Goal: Information Seeking & Learning: Learn about a topic

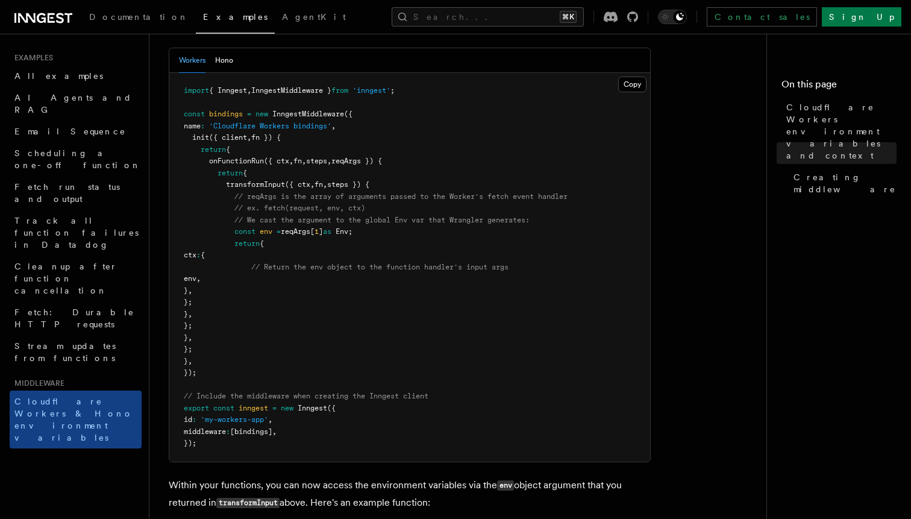
click at [523, 298] on pre "import { Inngest , InngestMiddleware } from 'inngest' ; const bindings = new In…" at bounding box center [409, 267] width 481 height 389
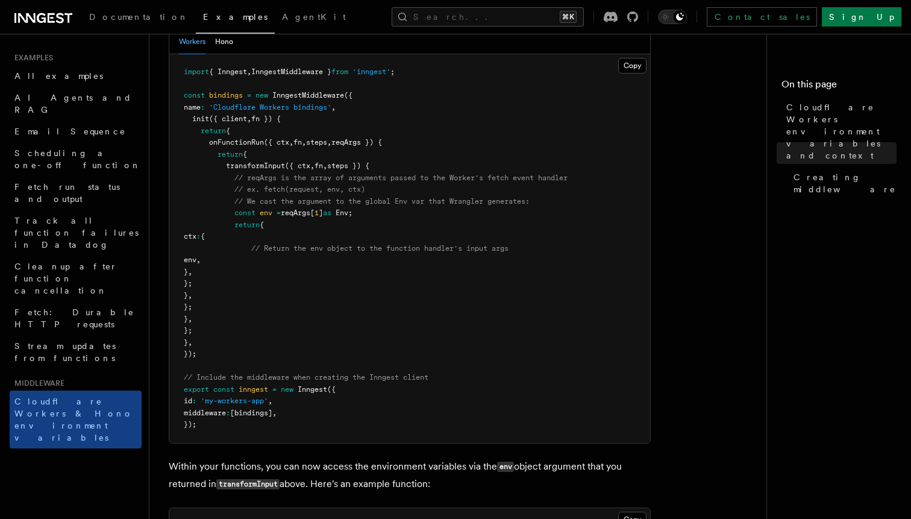
scroll to position [376, 0]
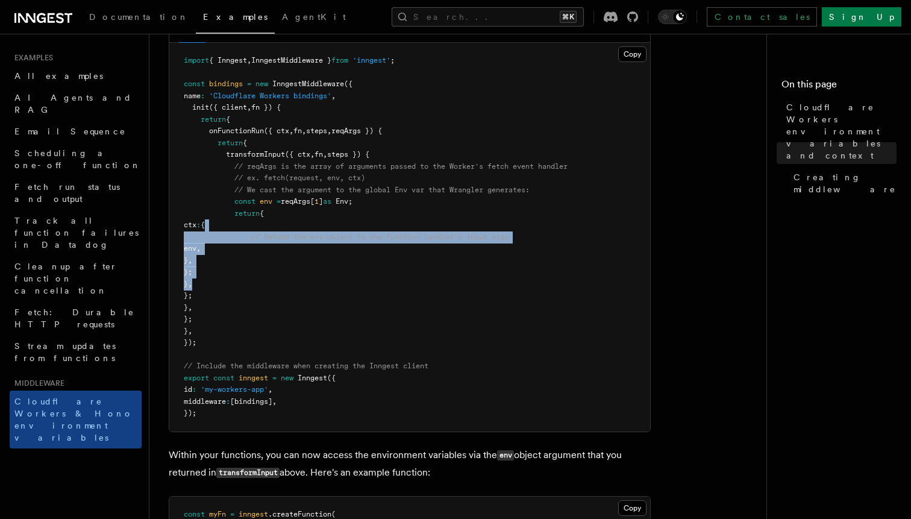
drag, startPoint x: 422, startPoint y: 243, endPoint x: 419, endPoint y: 300, distance: 56.8
click at [419, 300] on pre "import { Inngest , InngestMiddleware } from 'inngest' ; const bindings = new In…" at bounding box center [409, 237] width 481 height 389
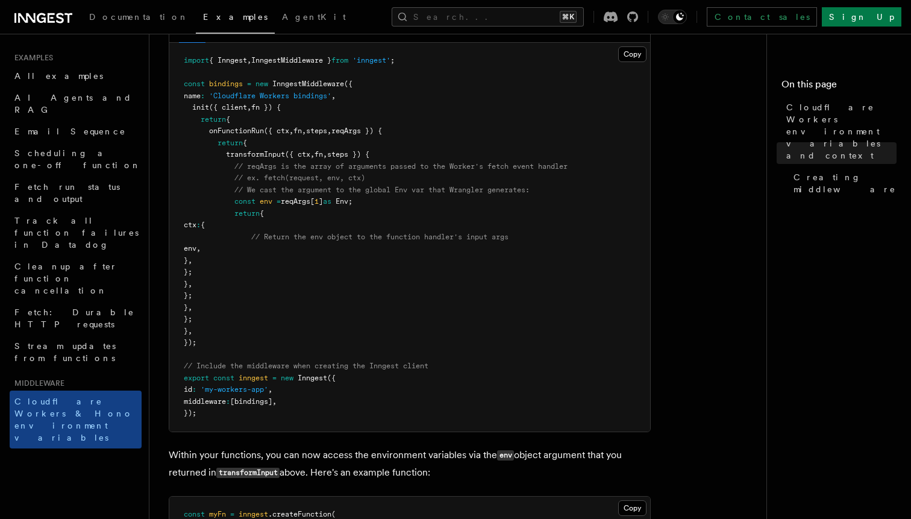
click at [430, 300] on pre "import { Inngest , InngestMiddleware } from 'inngest' ; const bindings = new In…" at bounding box center [409, 237] width 481 height 389
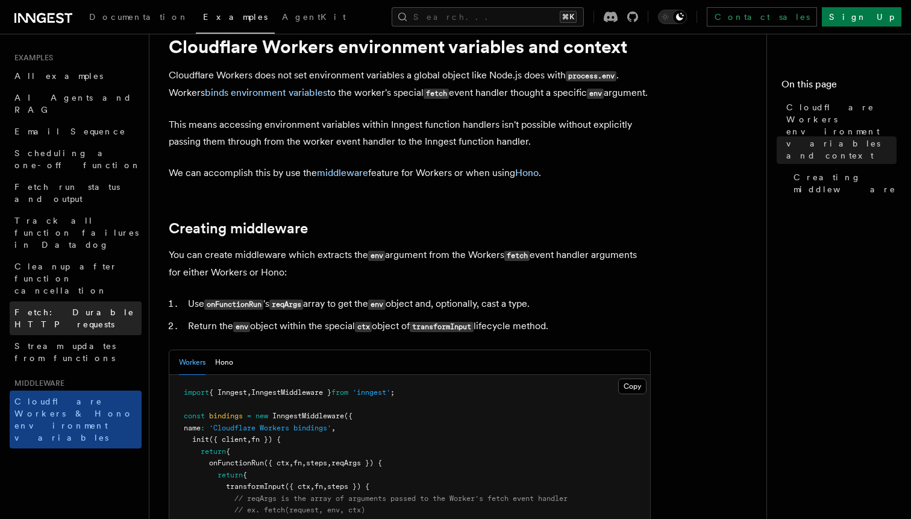
scroll to position [0, 0]
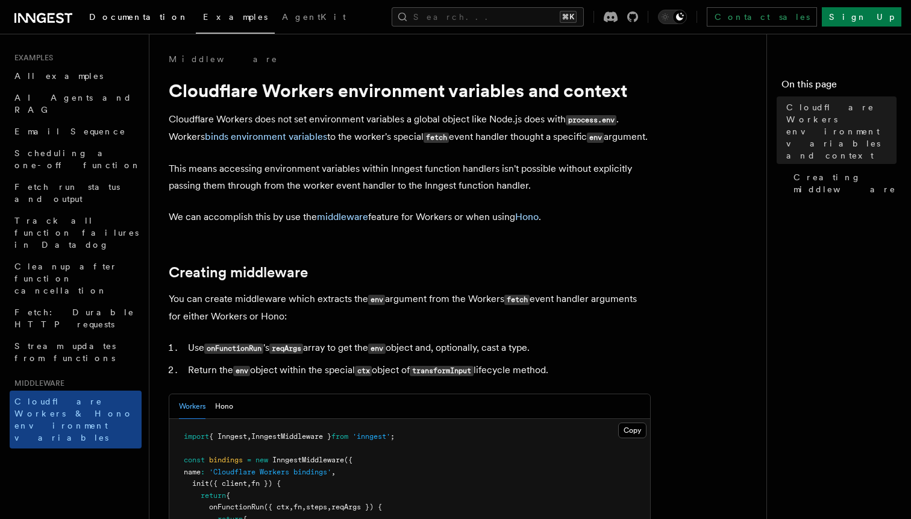
click at [136, 20] on span "Documentation" at bounding box center [138, 17] width 99 height 10
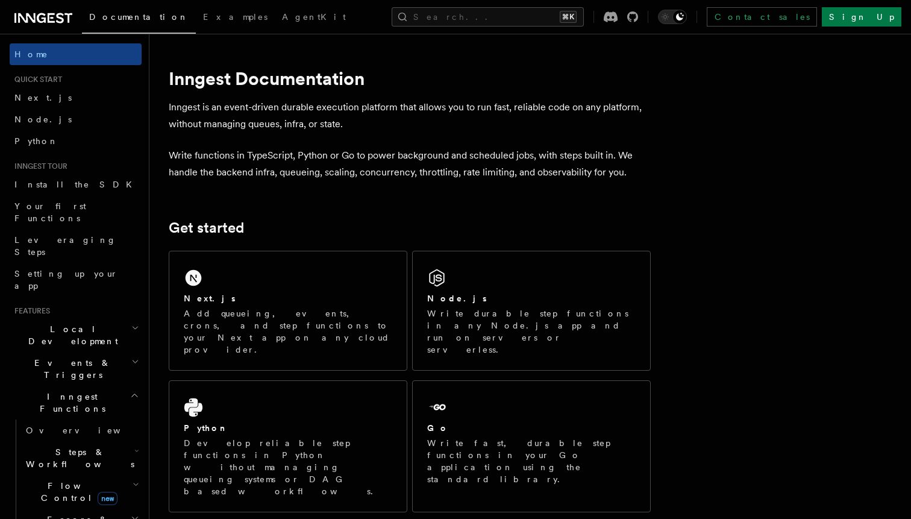
click at [133, 390] on icon "button" at bounding box center [134, 395] width 9 height 10
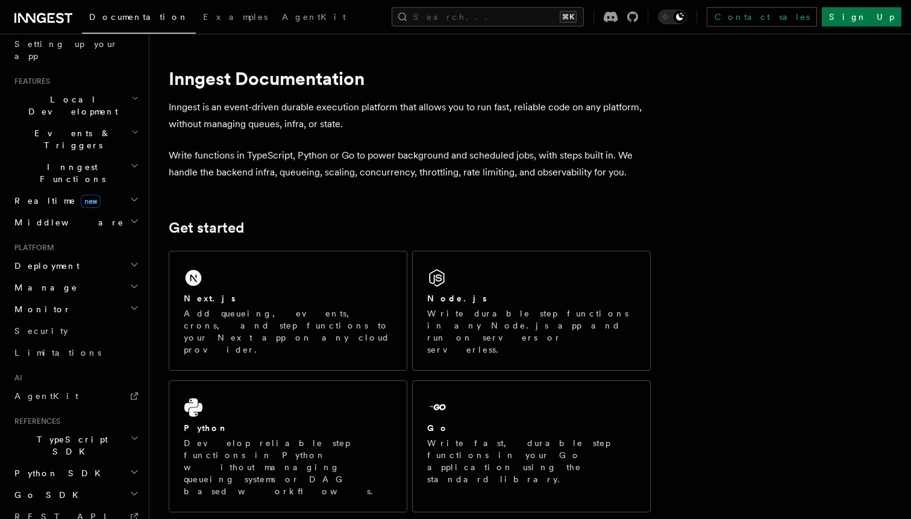
scroll to position [293, 0]
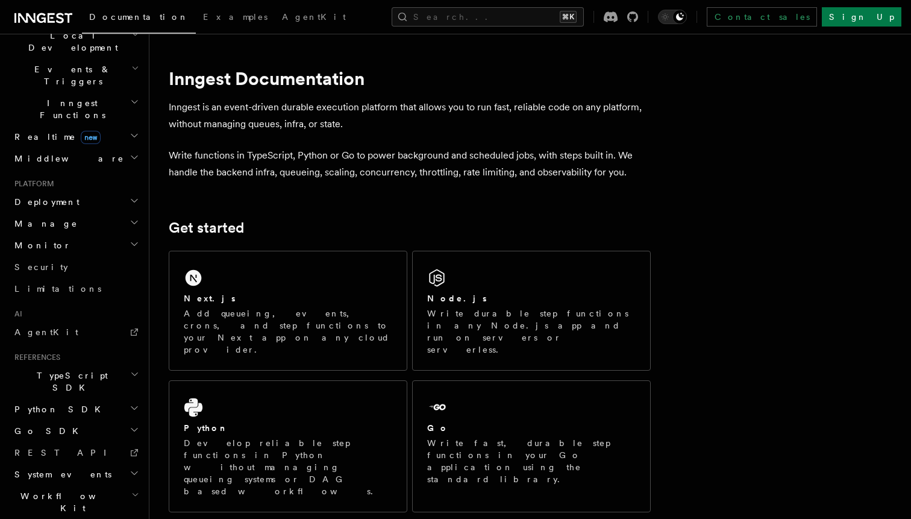
click at [93, 365] on h2 "TypeScript SDK" at bounding box center [76, 382] width 132 height 34
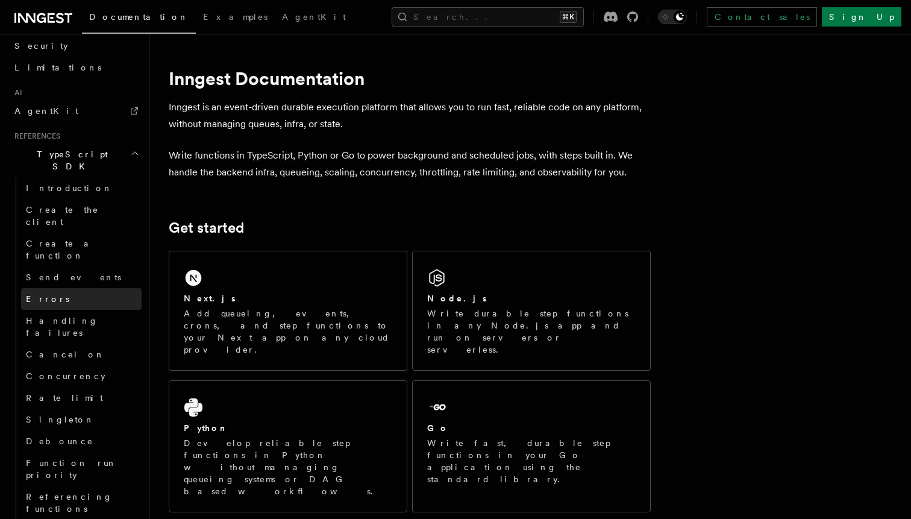
scroll to position [520, 0]
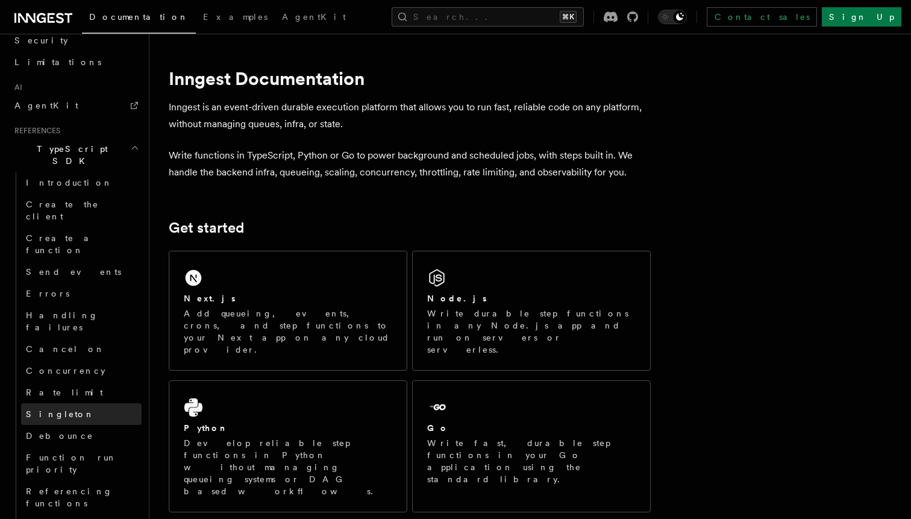
click at [99, 403] on link "Singleton" at bounding box center [81, 414] width 121 height 22
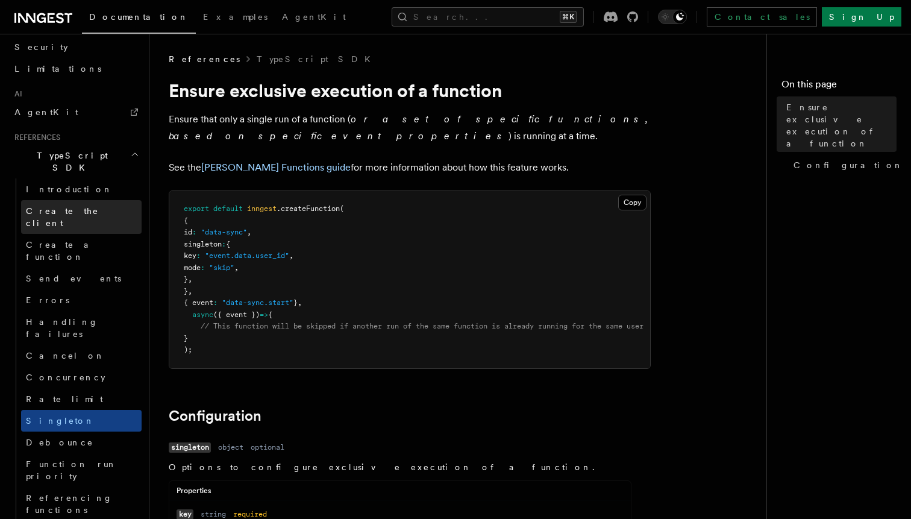
scroll to position [736, 0]
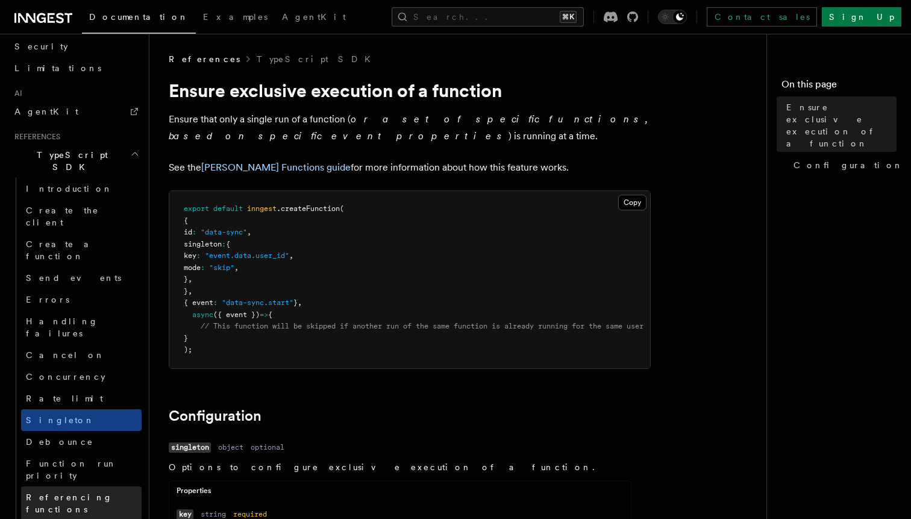
click at [89, 492] on span "Referencing functions" at bounding box center [69, 503] width 87 height 22
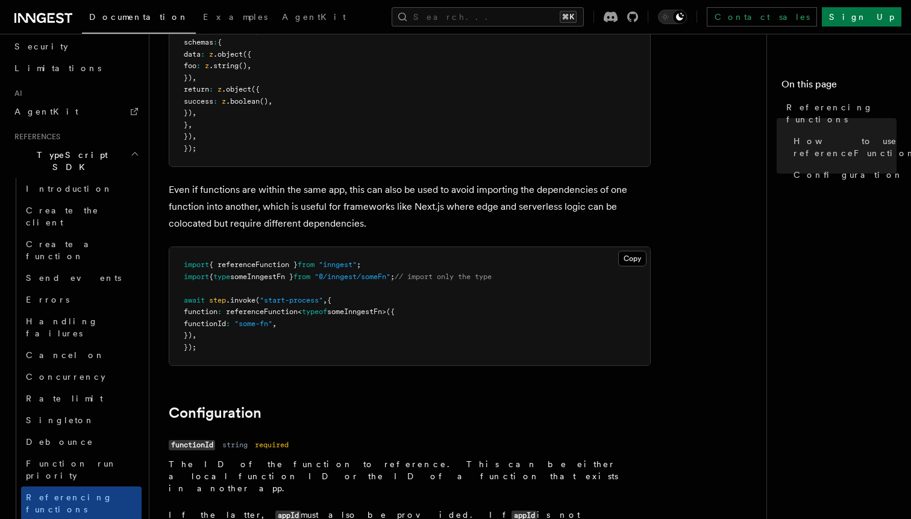
scroll to position [1230, 0]
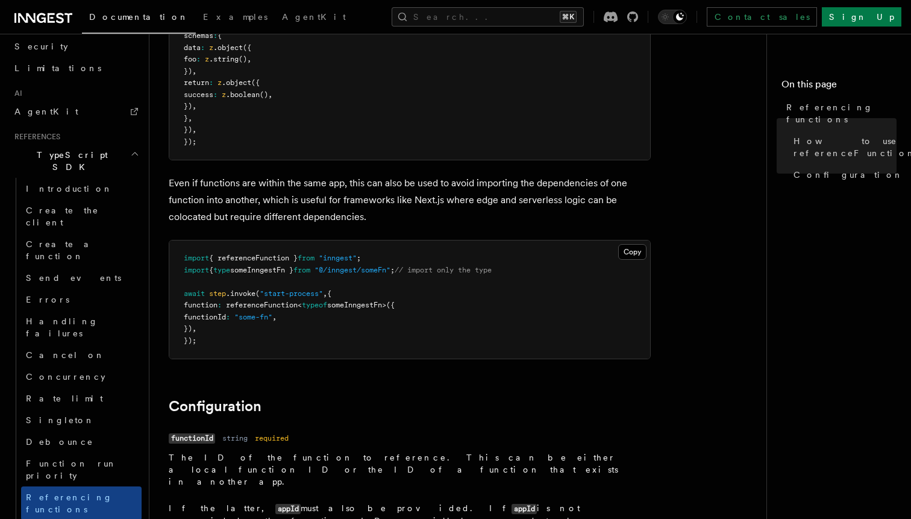
click at [339, 339] on pre "import { referenceFunction } from "inngest" ; import { type someInngestFn } fro…" at bounding box center [409, 299] width 481 height 118
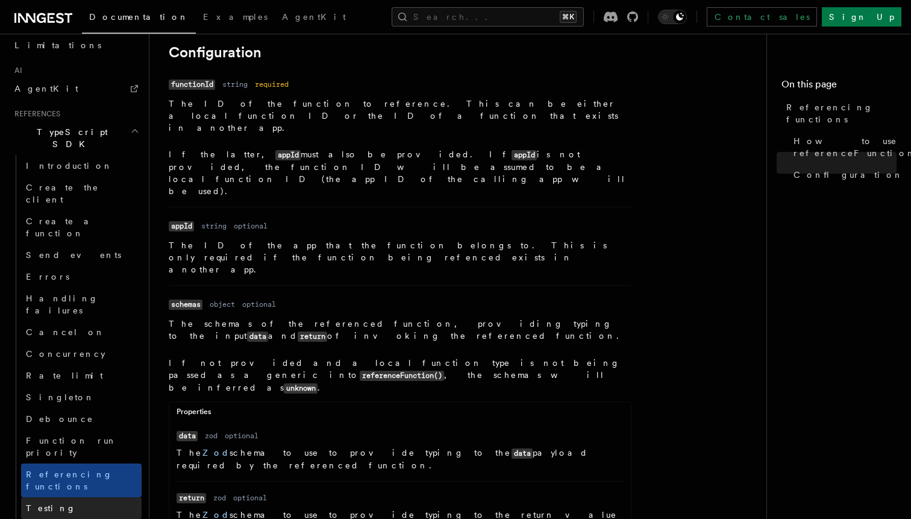
scroll to position [760, 0]
click at [99, 517] on h2 "Steps" at bounding box center [81, 528] width 121 height 22
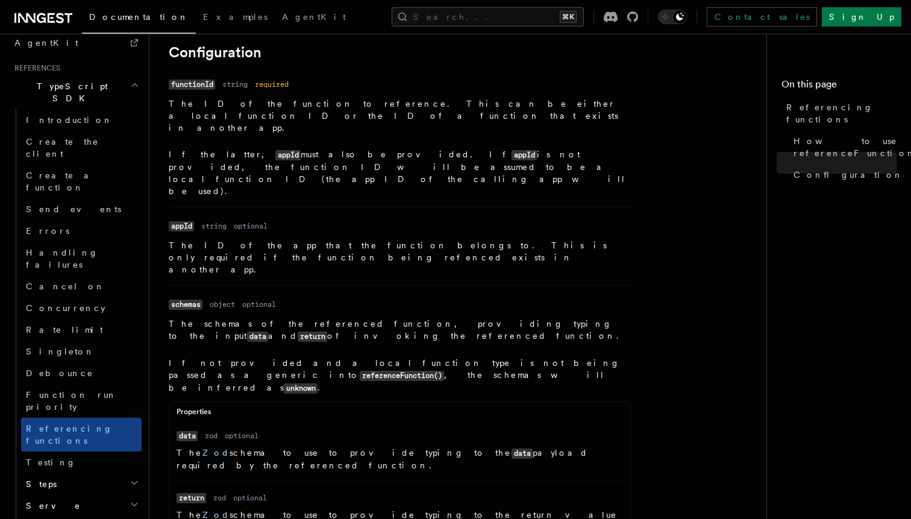
scroll to position [807, 0]
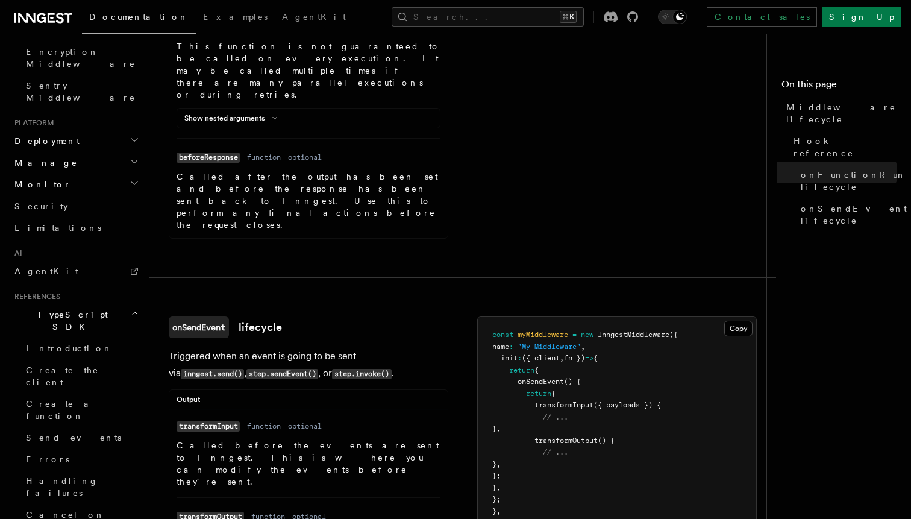
scroll to position [766, 0]
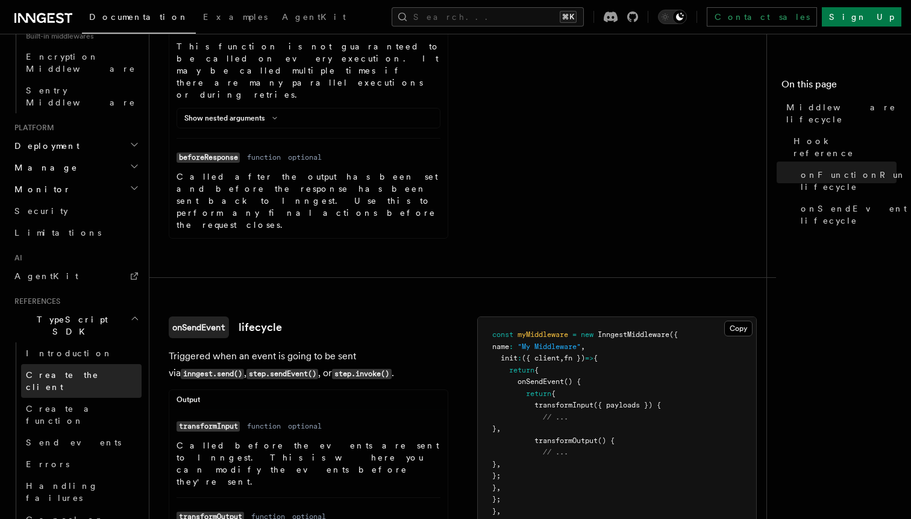
click at [44, 364] on link "Create the client" at bounding box center [81, 381] width 121 height 34
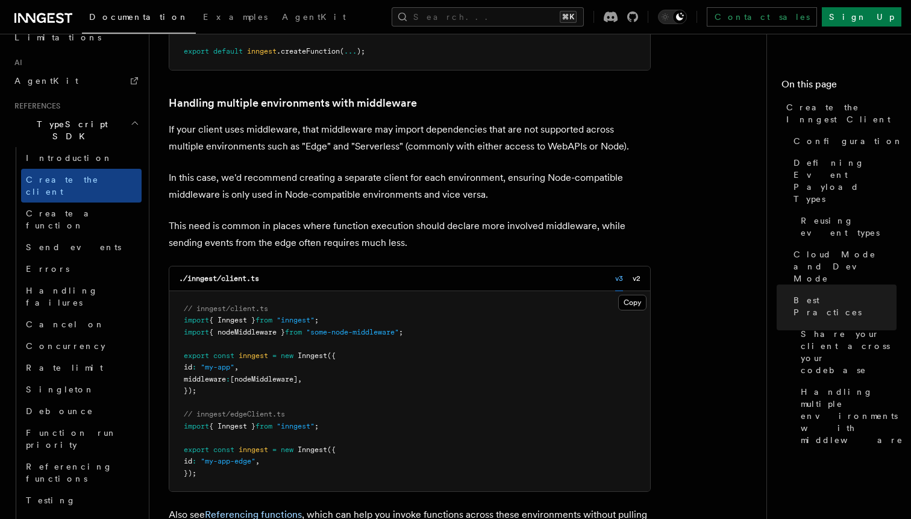
scroll to position [2462, 0]
click at [342, 290] on pre "// inngest/client.ts import { Inngest } from "inngest" ; import { nodeMiddlewar…" at bounding box center [409, 390] width 481 height 201
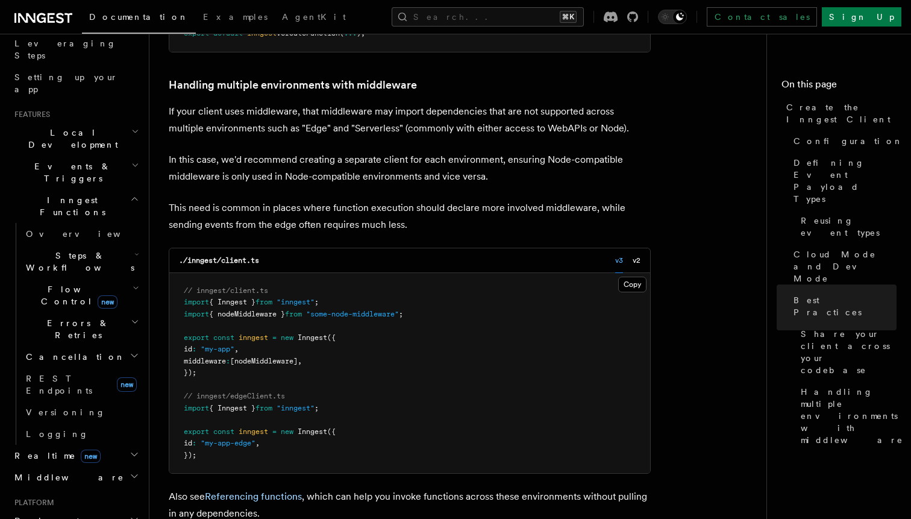
scroll to position [0, 0]
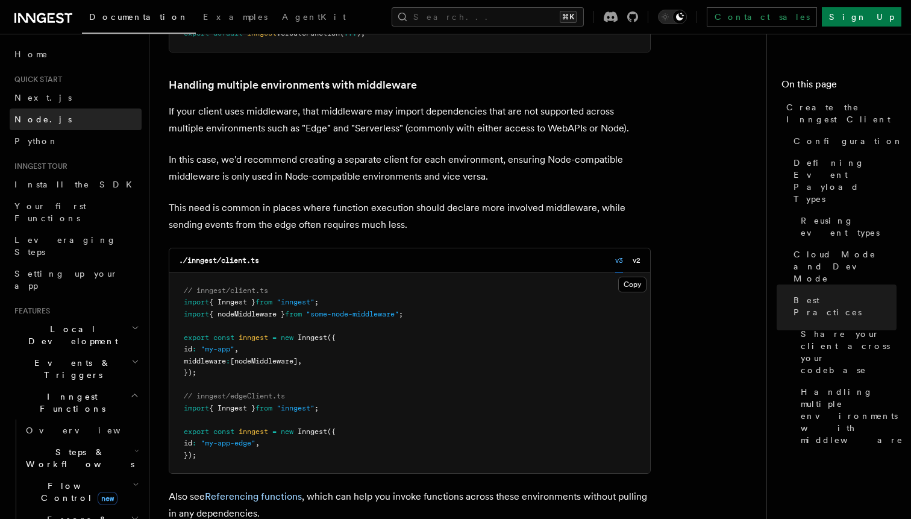
click at [51, 114] on link "Node.js" at bounding box center [76, 119] width 132 height 22
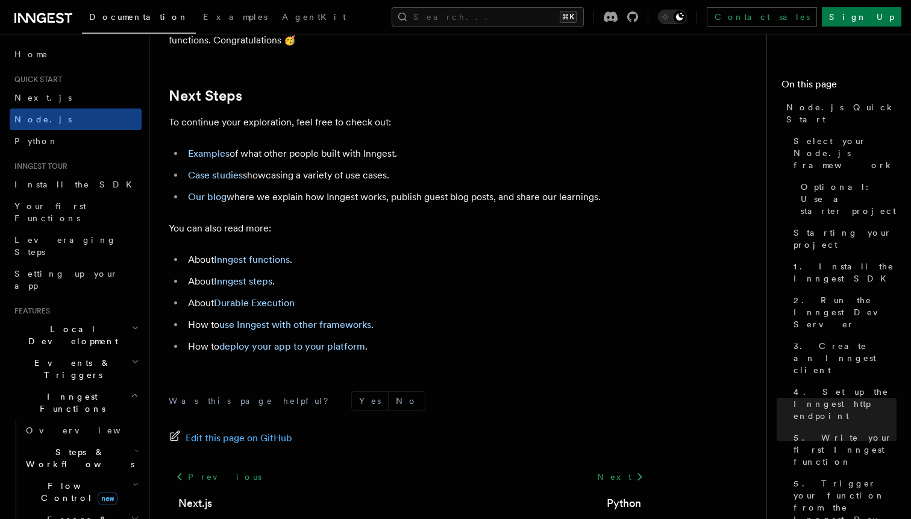
scroll to position [7494, 0]
click at [77, 215] on link "Your first Functions" at bounding box center [76, 212] width 132 height 34
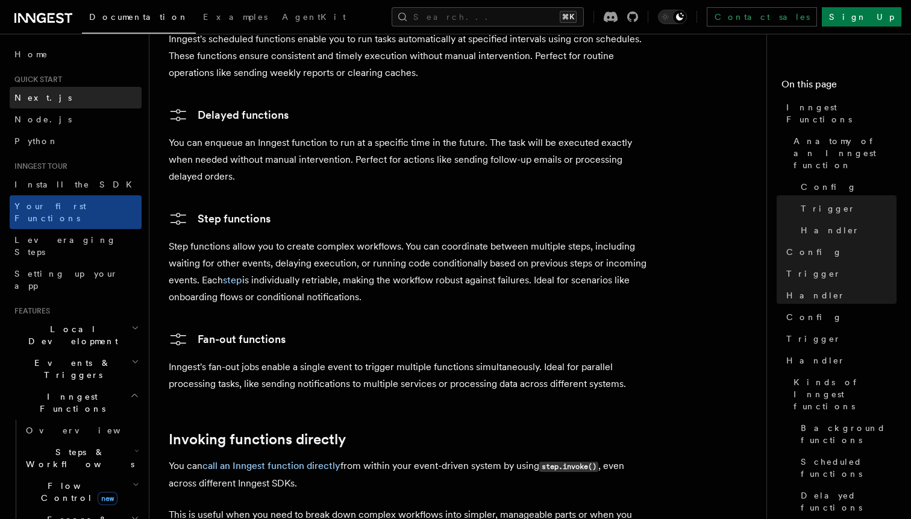
click at [60, 93] on link "Next.js" at bounding box center [76, 98] width 132 height 22
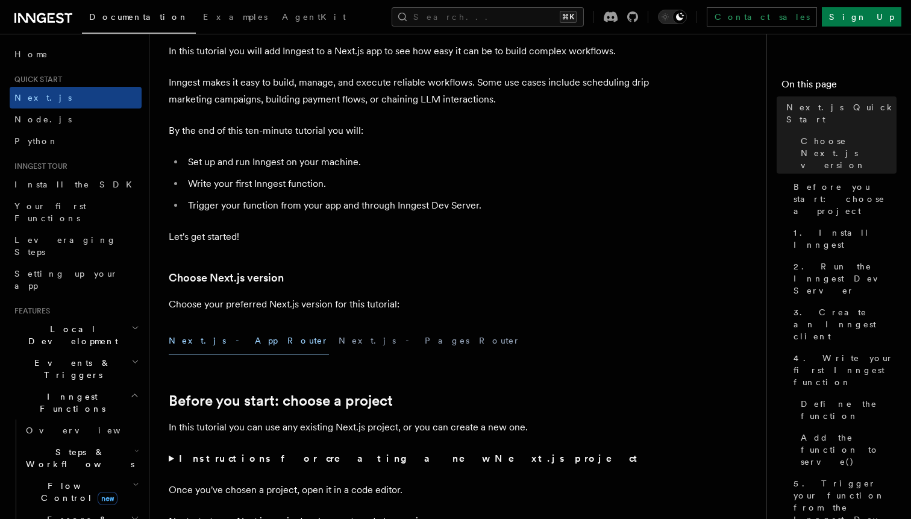
scroll to position [81, 0]
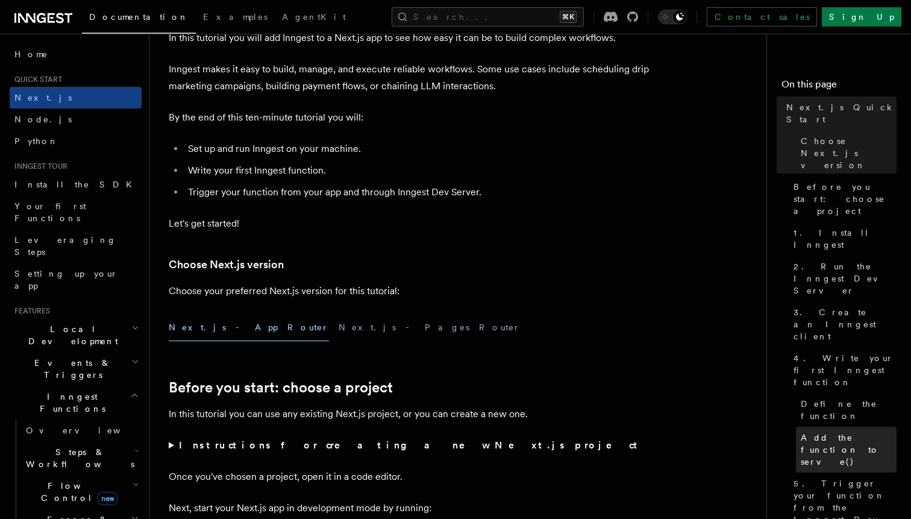
click at [842, 431] on span "Add the function to serve()" at bounding box center [849, 449] width 96 height 36
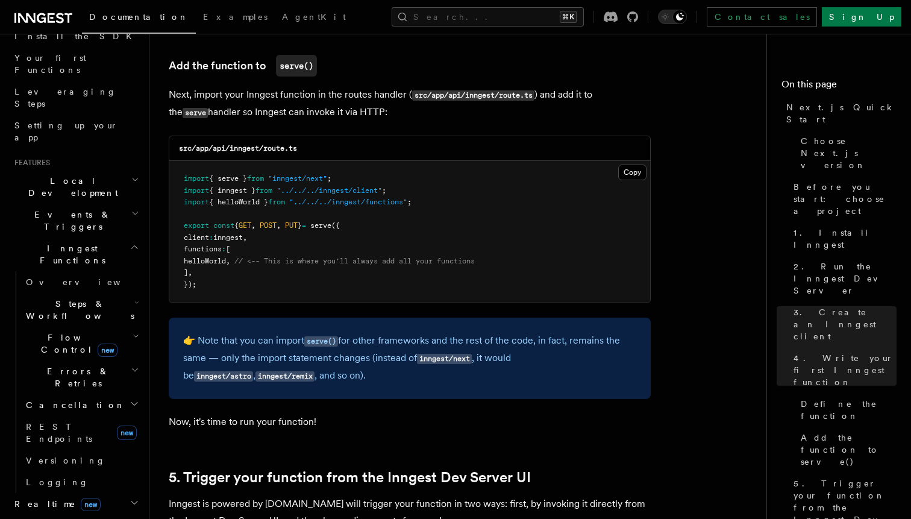
scroll to position [146, 0]
click at [105, 240] on h2 "Inngest Functions" at bounding box center [76, 257] width 132 height 34
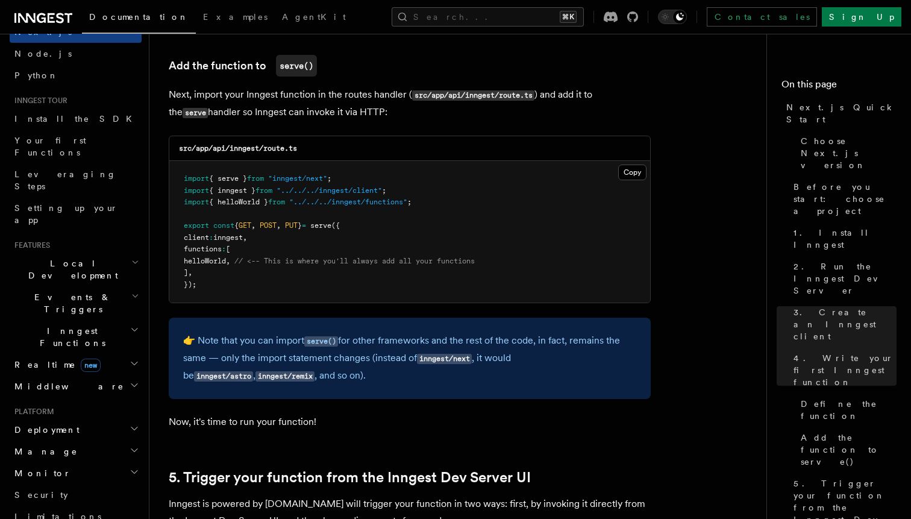
scroll to position [64, 0]
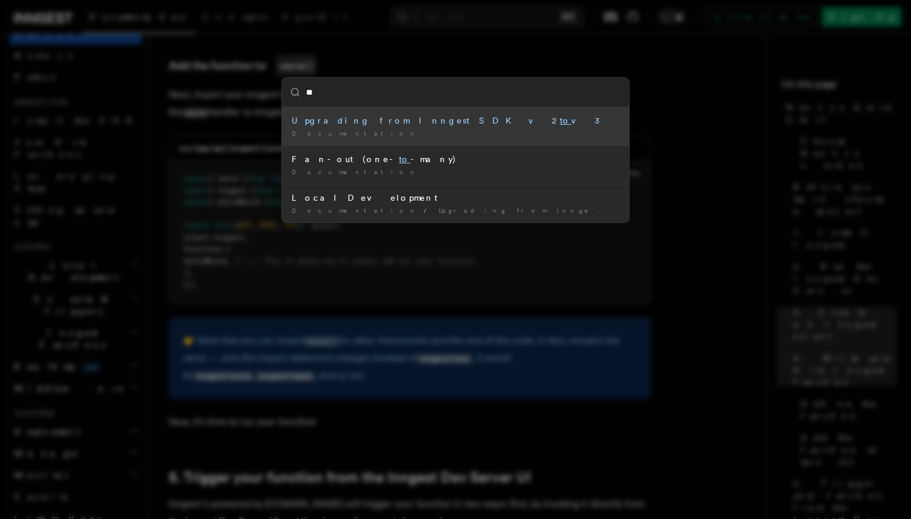
type input "***"
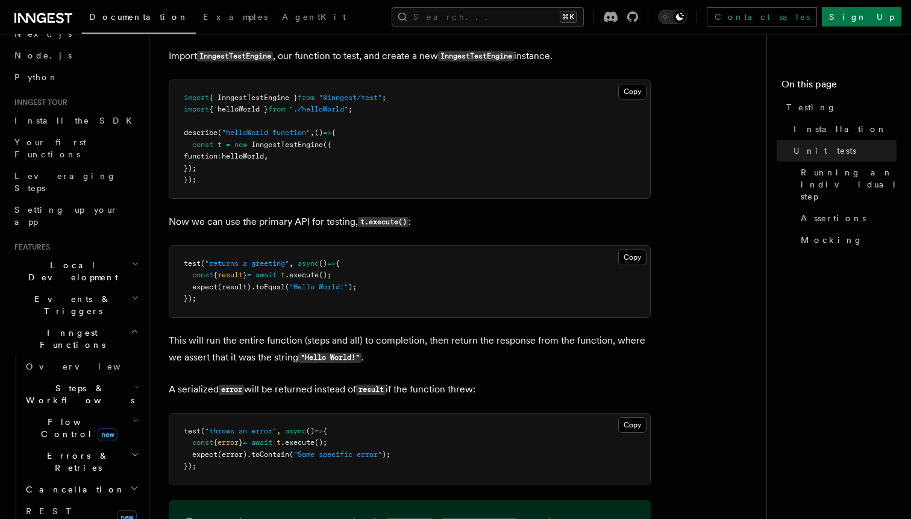
scroll to position [575, 0]
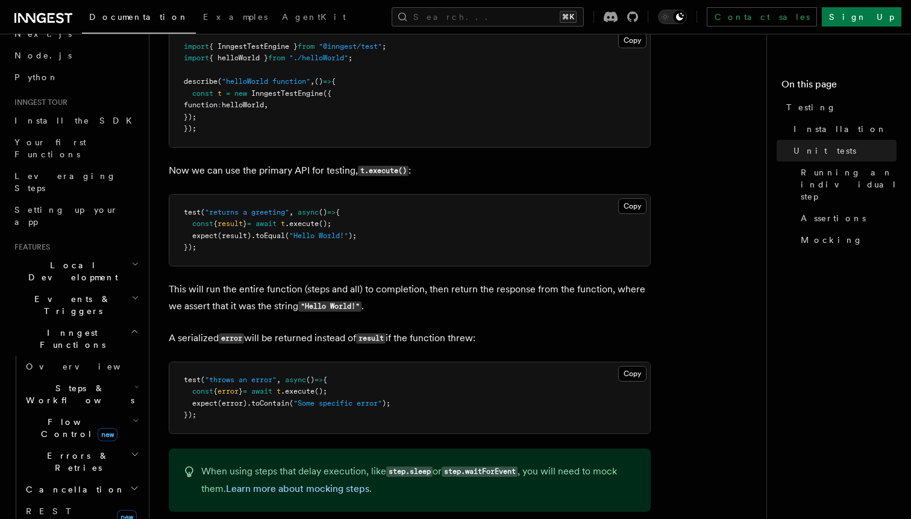
click at [339, 312] on code ""Hello World!"" at bounding box center [329, 306] width 63 height 10
click at [120, 377] on h2 "Steps & Workflows" at bounding box center [81, 394] width 121 height 34
click at [122, 377] on h2 "Steps & Workflows" at bounding box center [81, 394] width 121 height 34
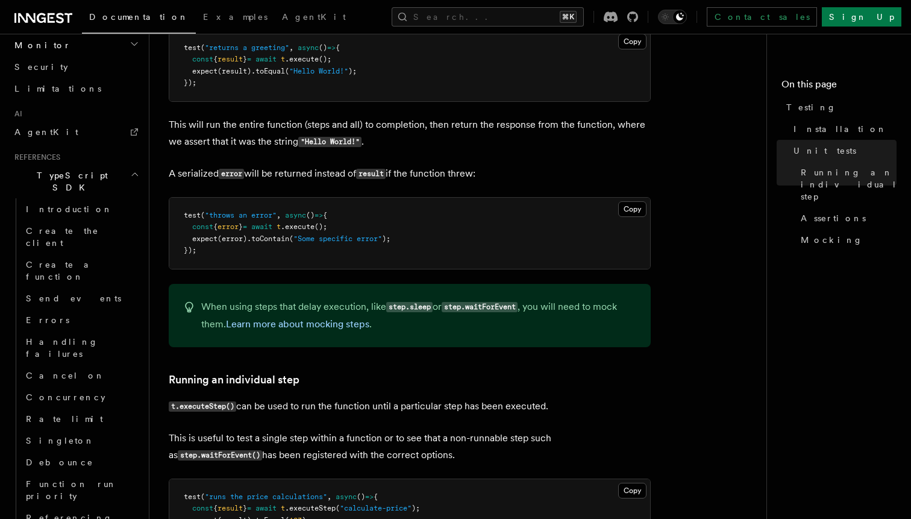
scroll to position [742, 0]
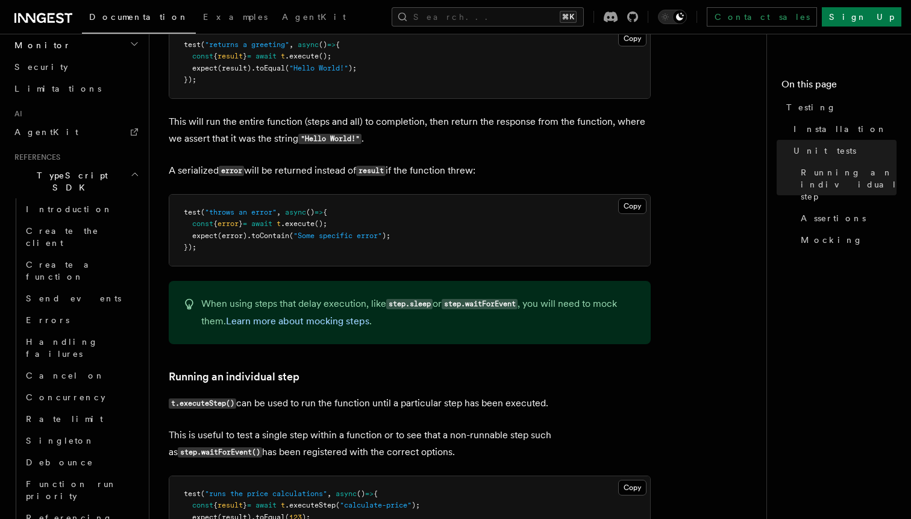
click at [822, 236] on link "Mocking" at bounding box center [846, 240] width 101 height 22
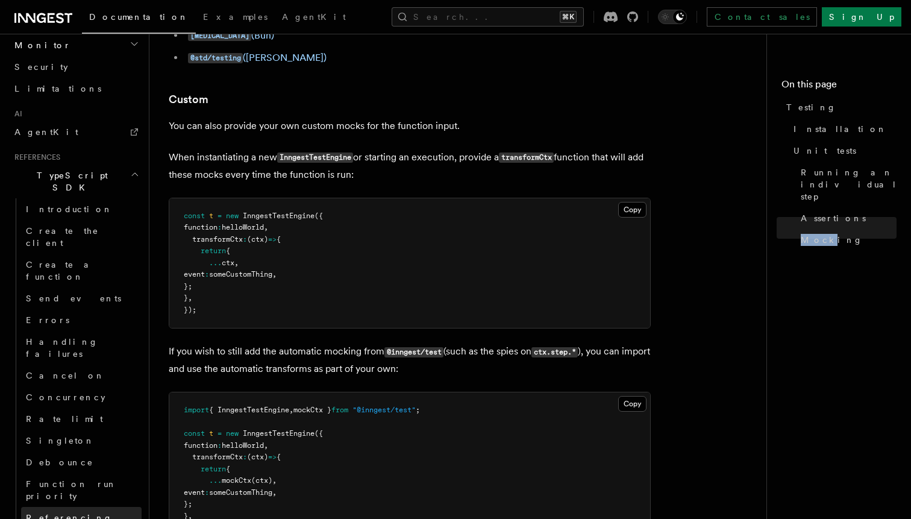
scroll to position [860, 0]
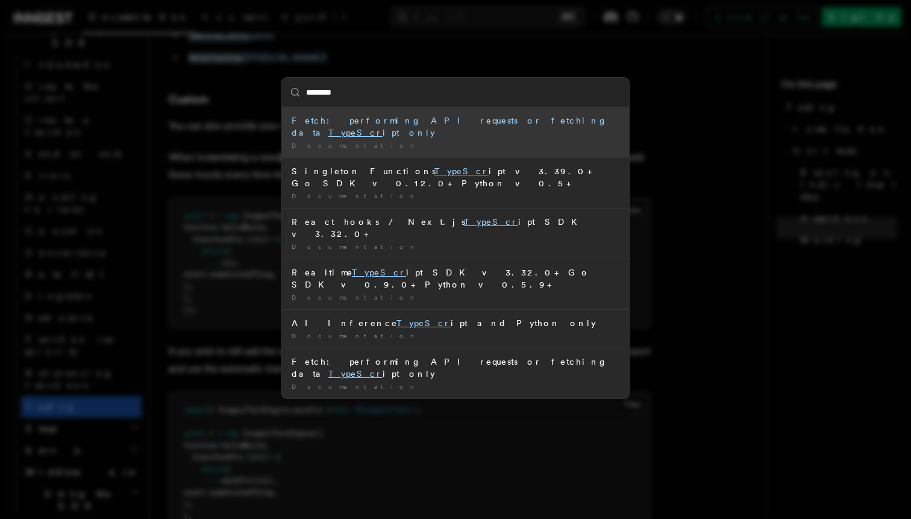
type input "*********"
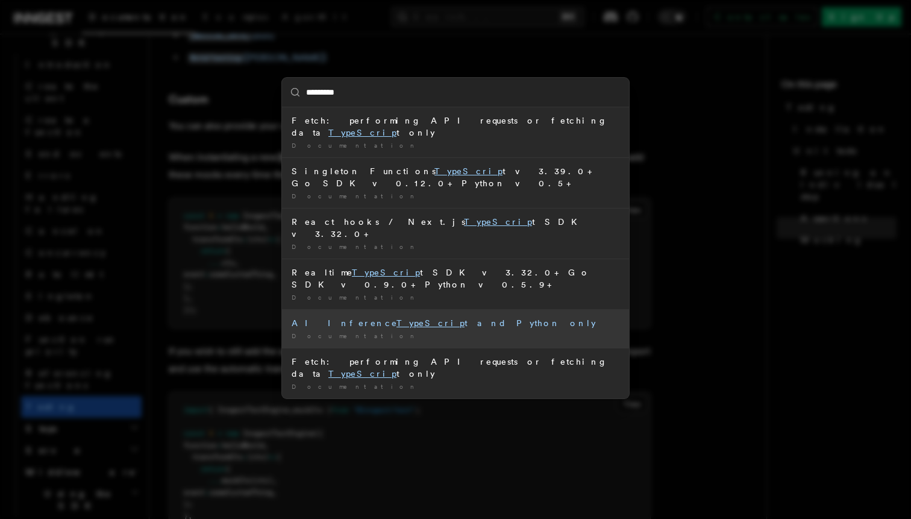
click at [402, 317] on div "AI Inference TypeScrip t and Python only" at bounding box center [456, 323] width 328 height 12
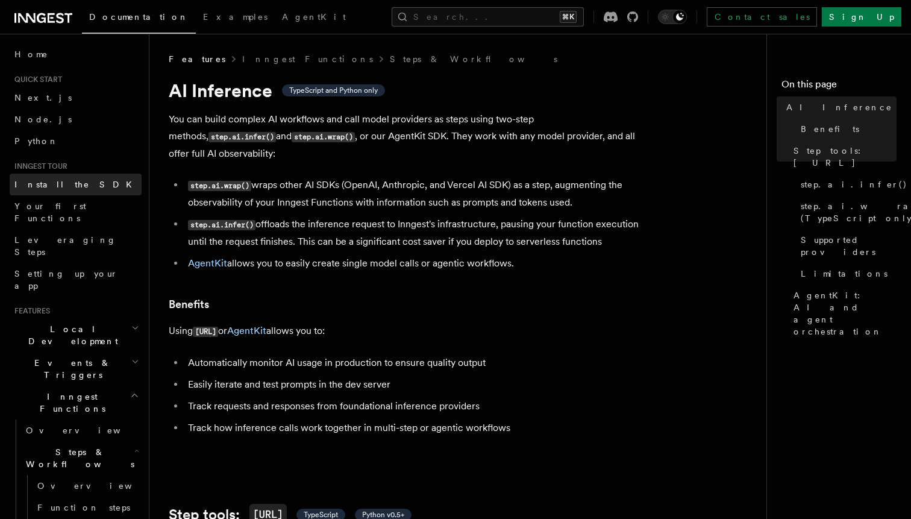
click at [78, 190] on link "Install the SDK" at bounding box center [76, 185] width 132 height 22
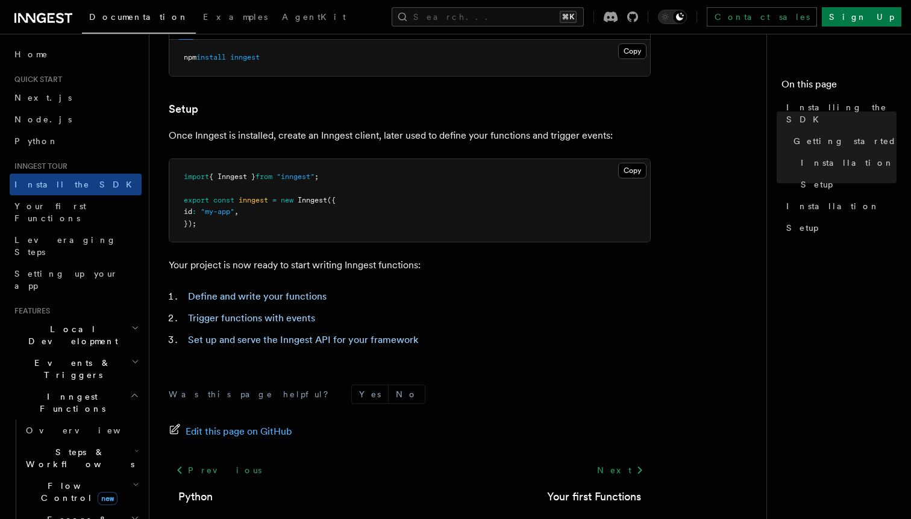
scroll to position [426, 0]
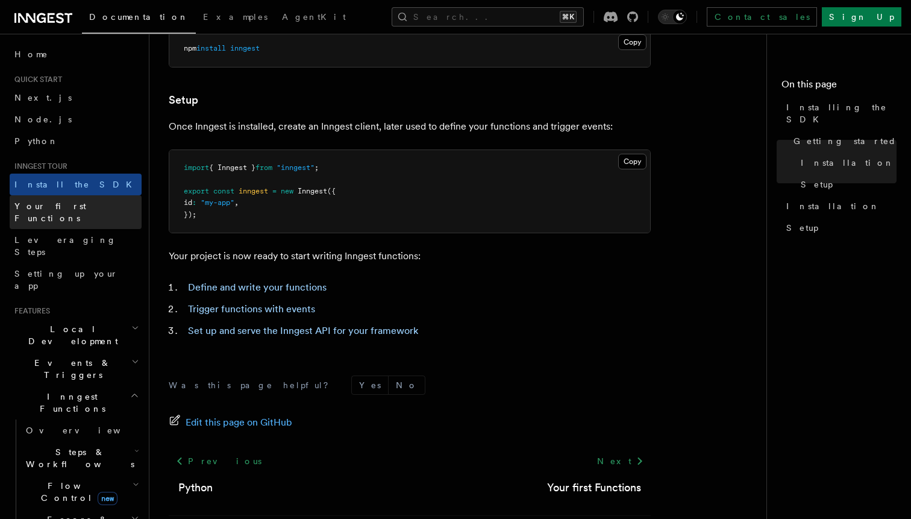
click at [63, 212] on link "Your first Functions" at bounding box center [76, 212] width 132 height 34
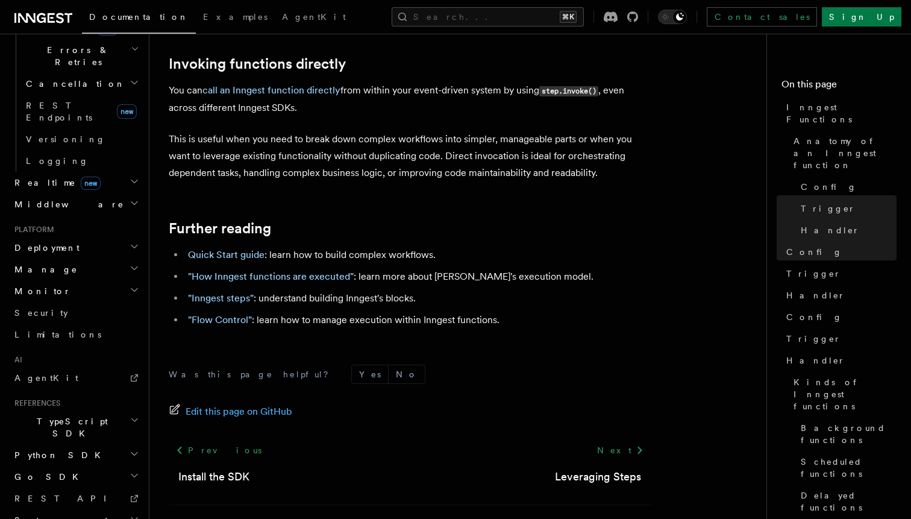
scroll to position [2437, 0]
click at [76, 410] on h2 "TypeScript SDK" at bounding box center [76, 427] width 132 height 34
click at [85, 506] on span "Create a function" at bounding box center [62, 517] width 72 height 22
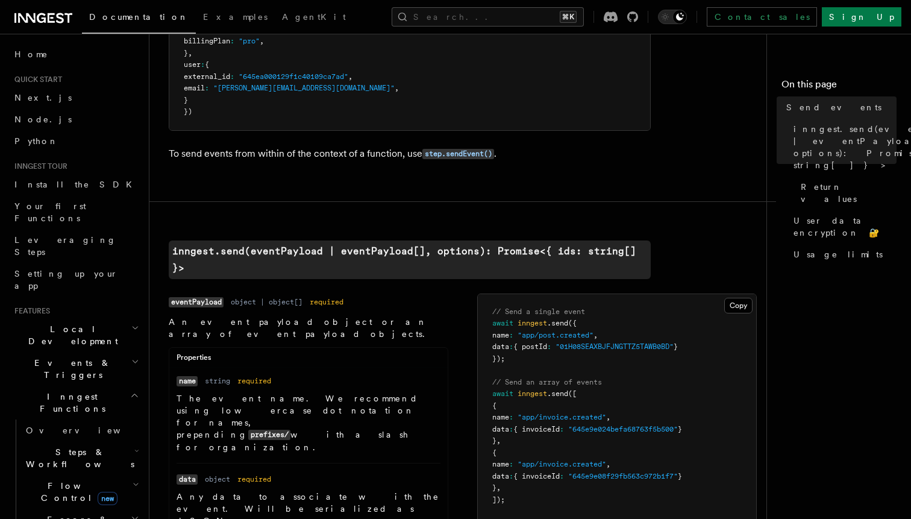
scroll to position [166, 0]
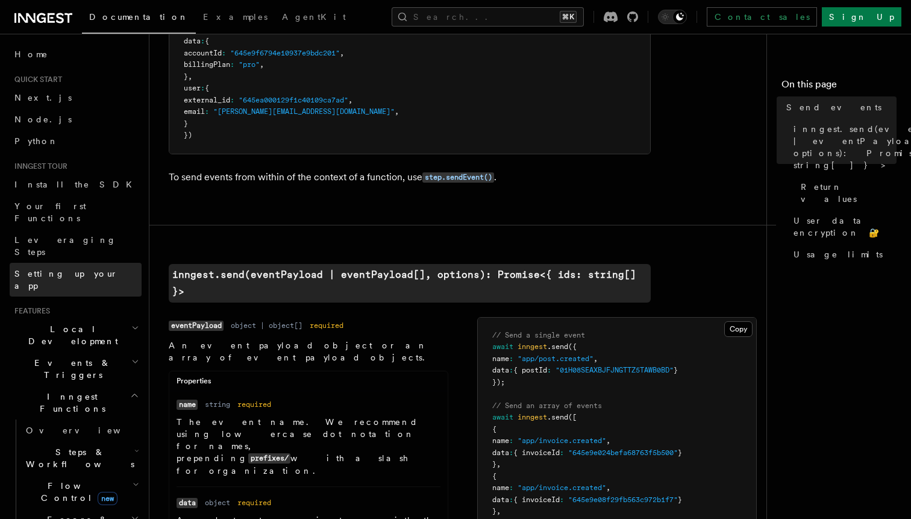
click at [65, 268] on span "Setting up your app" at bounding box center [77, 280] width 127 height 24
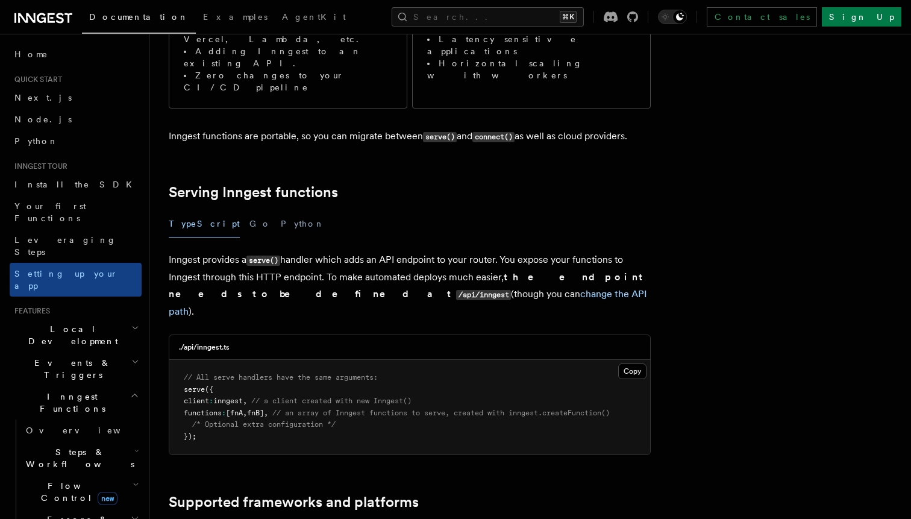
scroll to position [320, 0]
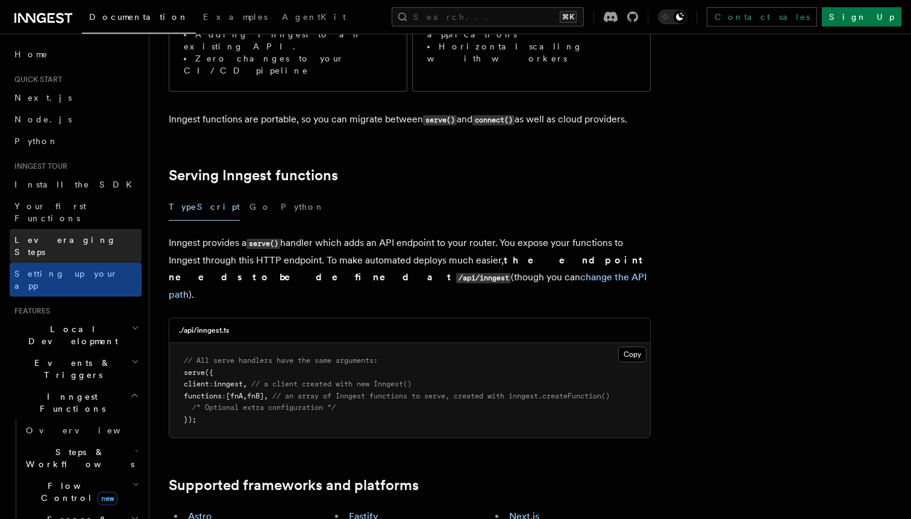
click at [65, 234] on span "Leveraging Steps" at bounding box center [77, 246] width 127 height 24
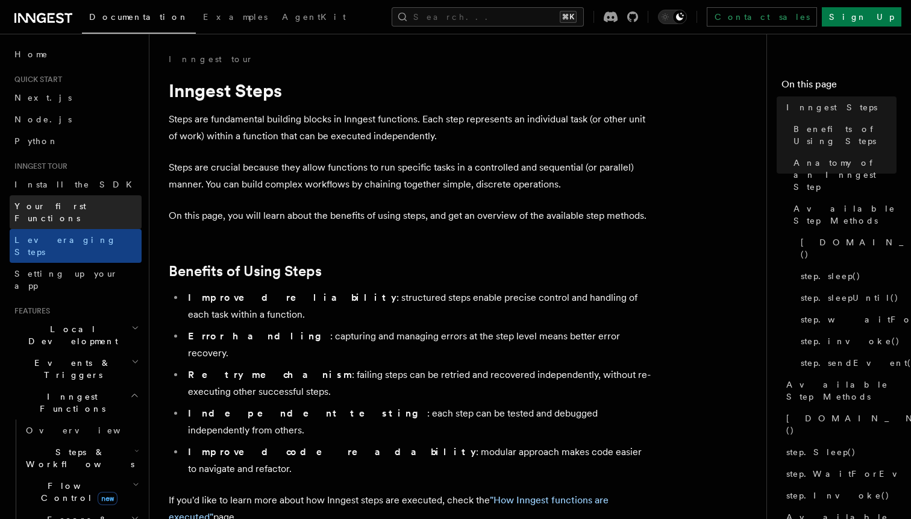
click at [64, 208] on span "Your first Functions" at bounding box center [50, 212] width 72 height 22
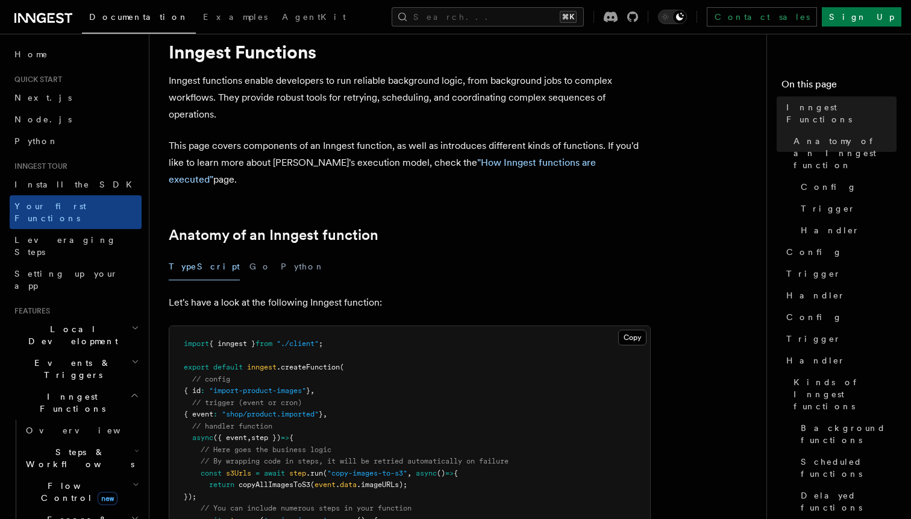
scroll to position [40, 0]
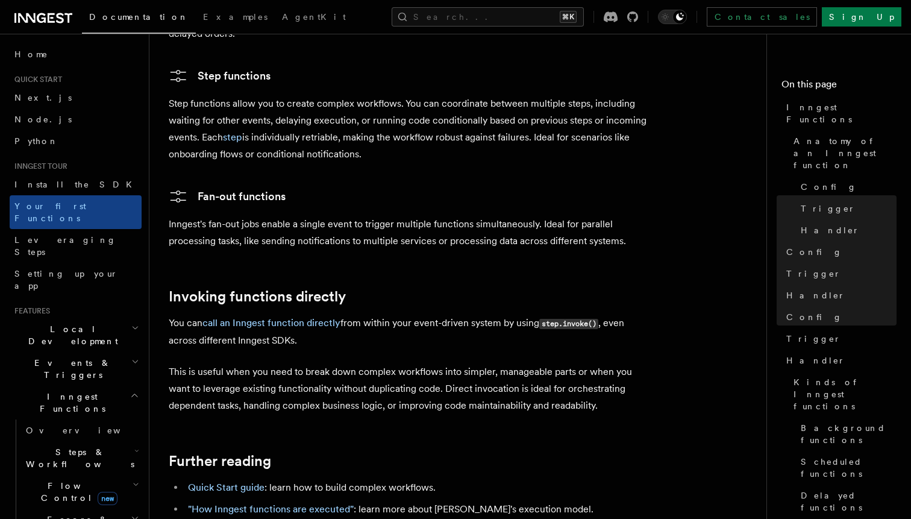
scroll to position [2438, 0]
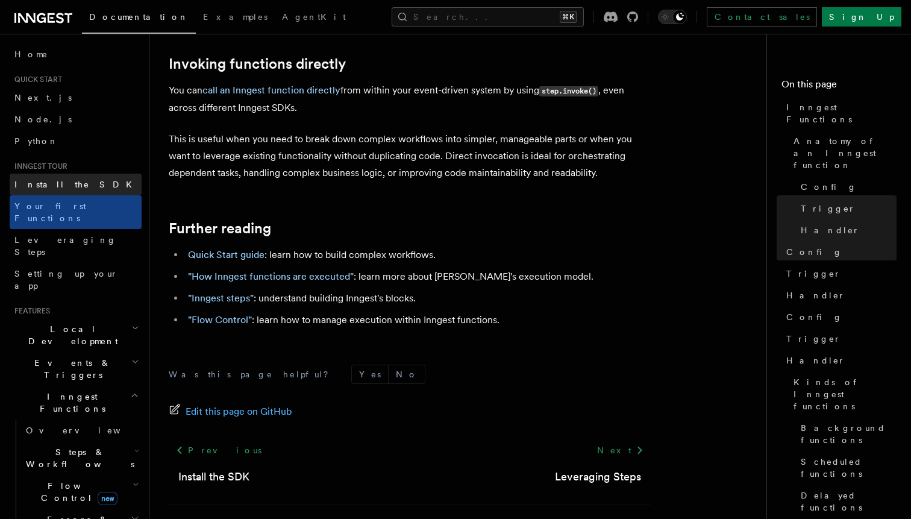
click at [63, 189] on span "Install the SDK" at bounding box center [76, 184] width 125 height 12
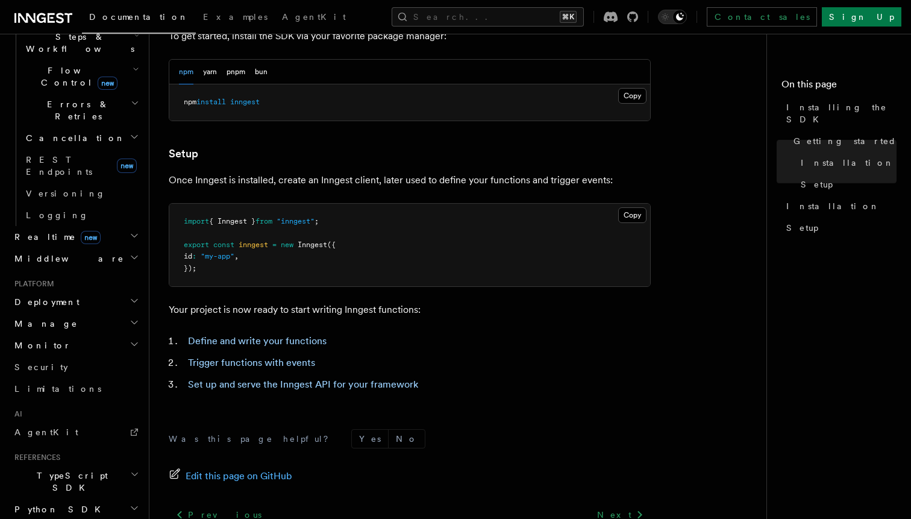
scroll to position [423, 0]
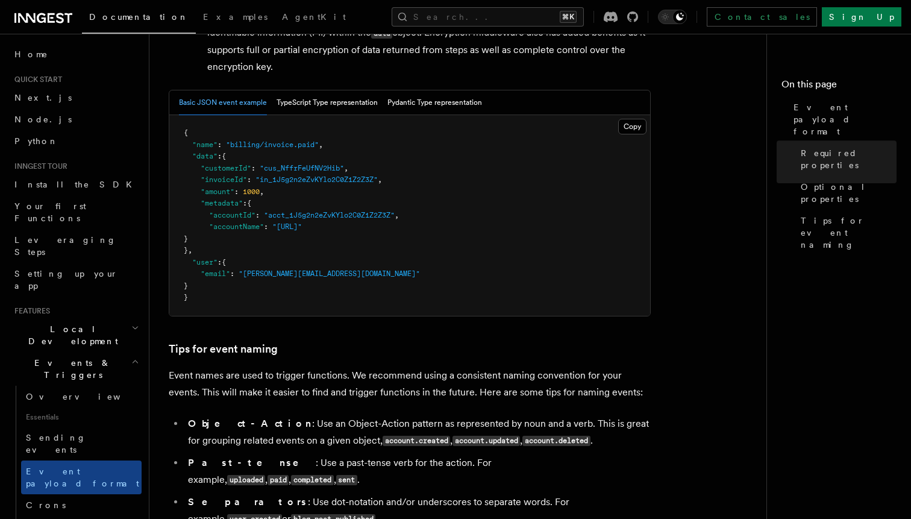
scroll to position [490, 0]
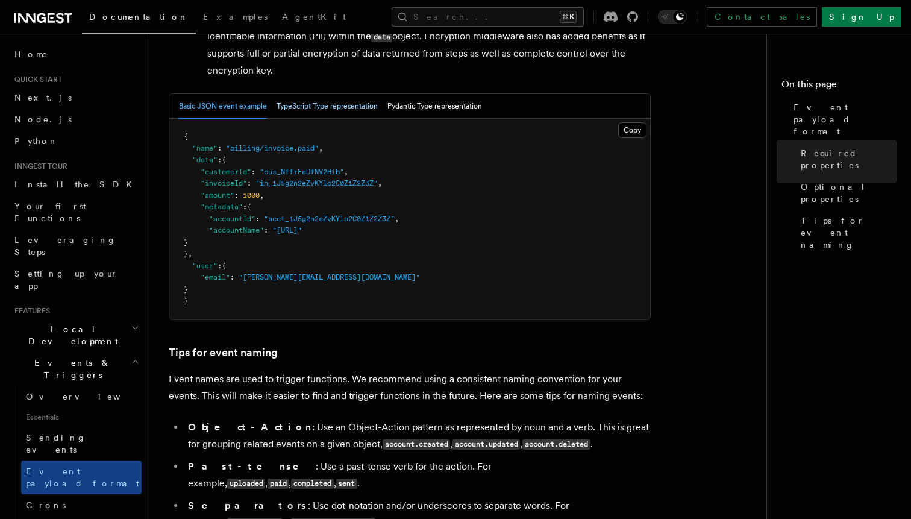
click at [337, 117] on button "TypeScript Type representation" at bounding box center [327, 106] width 101 height 25
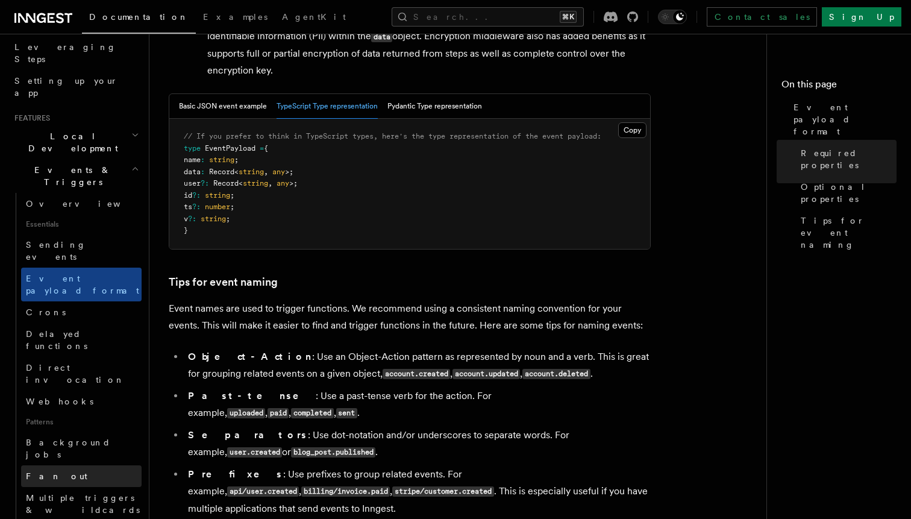
scroll to position [192, 0]
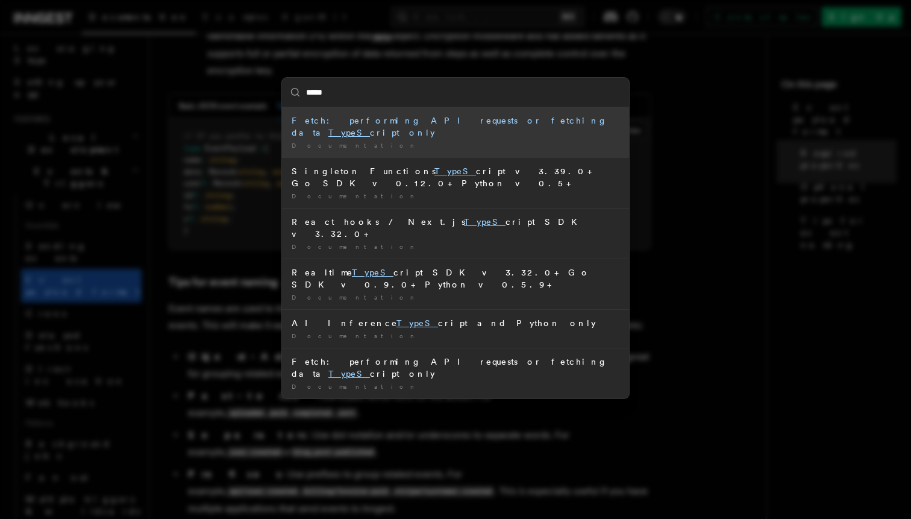
type input "*****"
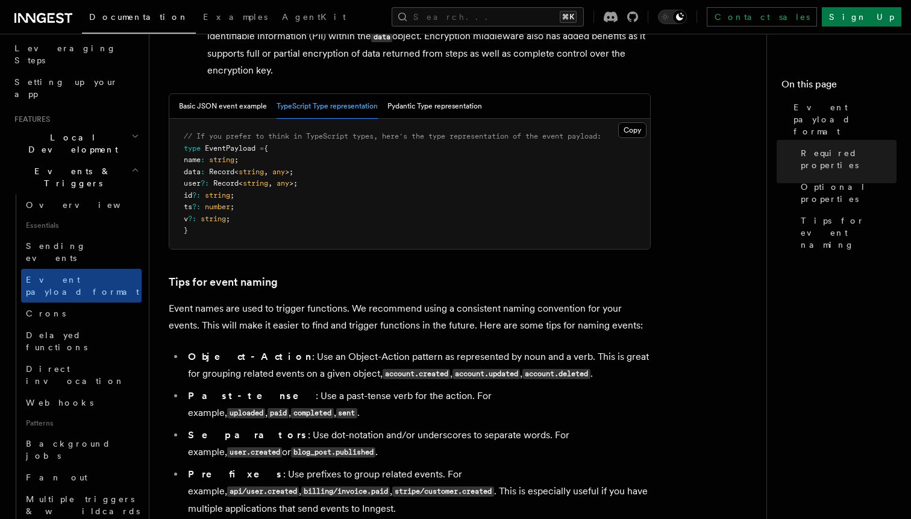
click at [68, 165] on span "Events & Triggers" at bounding box center [71, 177] width 122 height 24
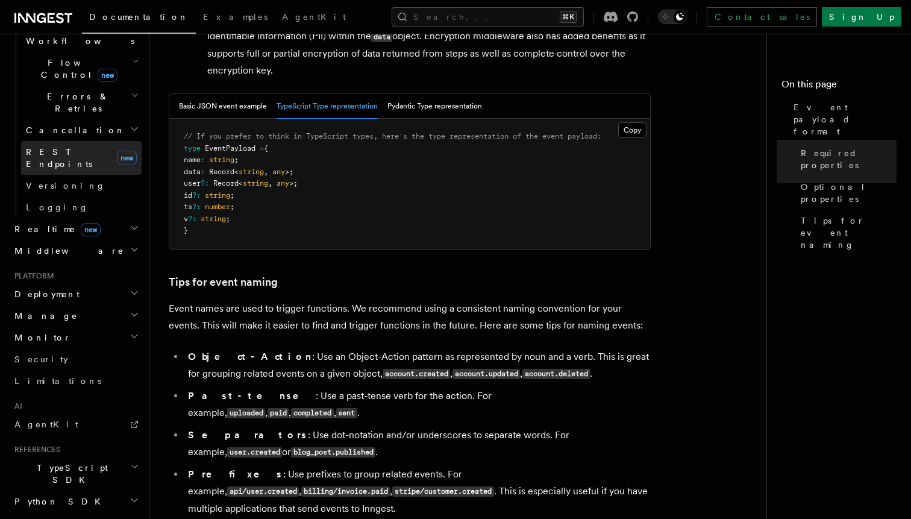
scroll to position [469, 0]
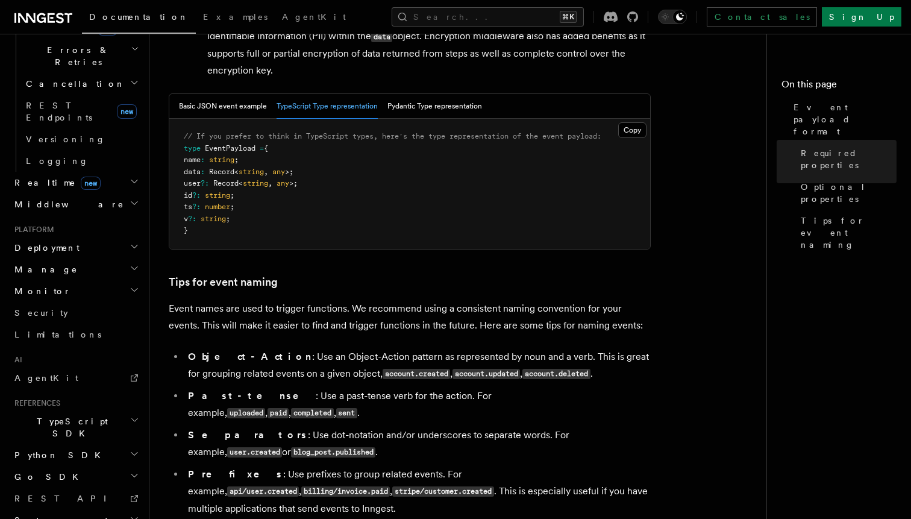
click at [89, 410] on h2 "TypeScript SDK" at bounding box center [76, 427] width 132 height 34
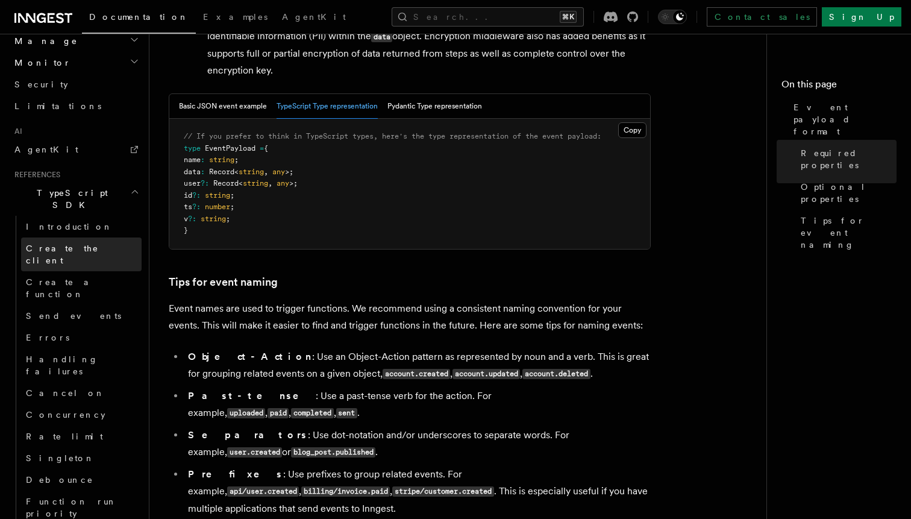
scroll to position [695, 0]
click at [90, 240] on link "Create the client" at bounding box center [81, 257] width 121 height 34
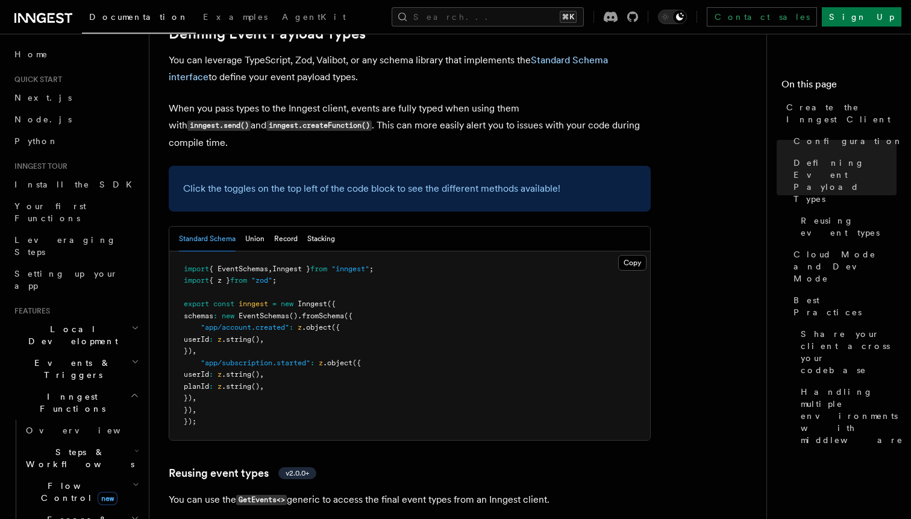
scroll to position [1103, 0]
click at [246, 228] on button "Union" at bounding box center [254, 240] width 19 height 25
